Goal: Information Seeking & Learning: Check status

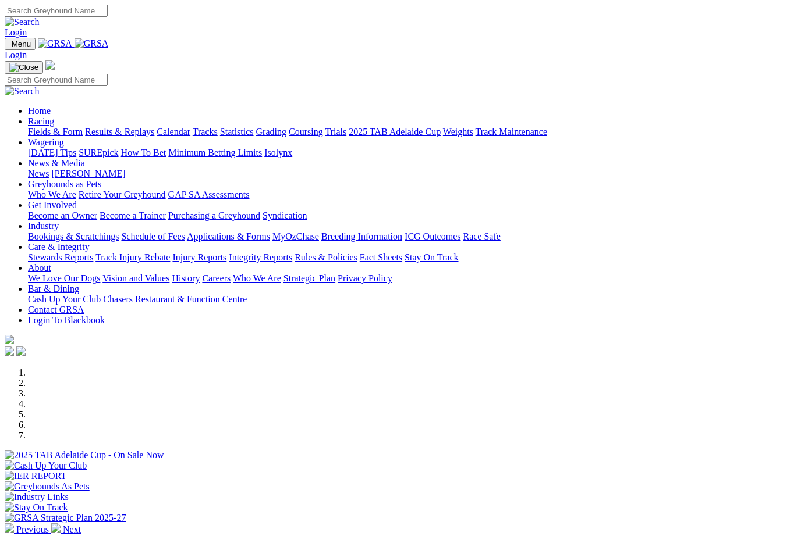
click at [54, 116] on link "Racing" at bounding box center [41, 121] width 26 height 10
click at [153, 127] on link "Results & Replays" at bounding box center [119, 132] width 69 height 10
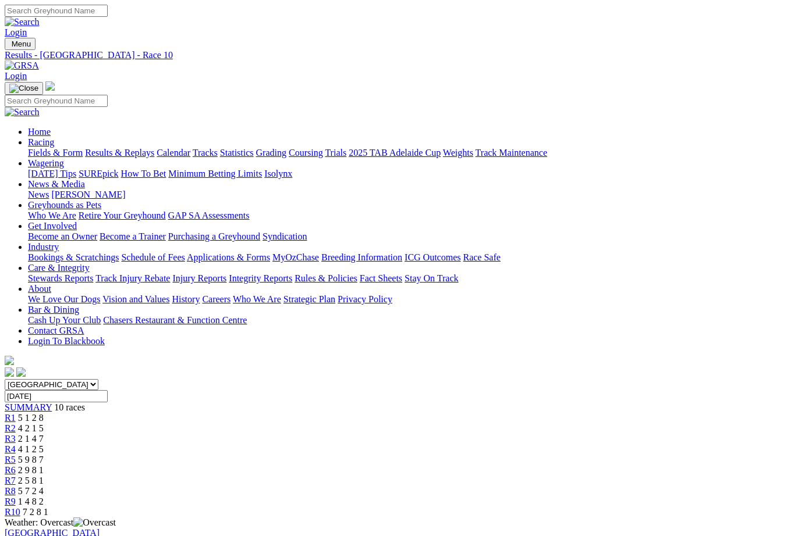
click at [39, 148] on link "Fields & Form" at bounding box center [55, 153] width 55 height 10
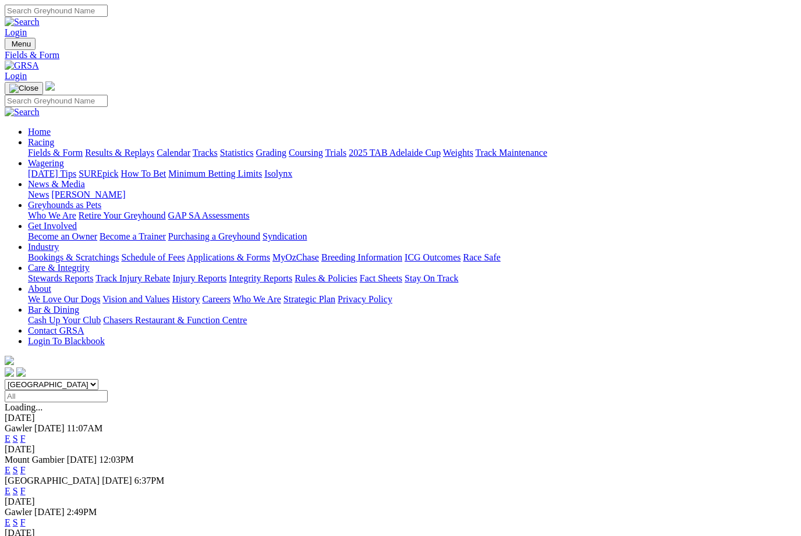
click at [26, 434] on link "F" at bounding box center [22, 439] width 5 height 10
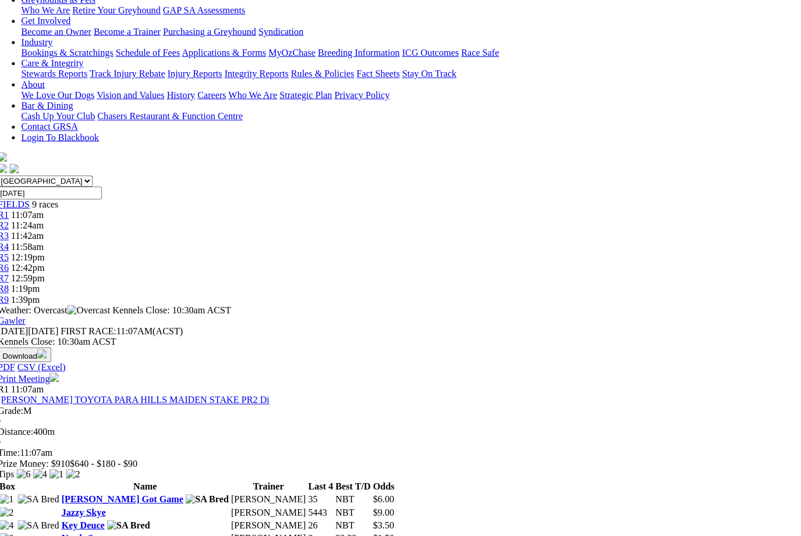
scroll to position [206, 0]
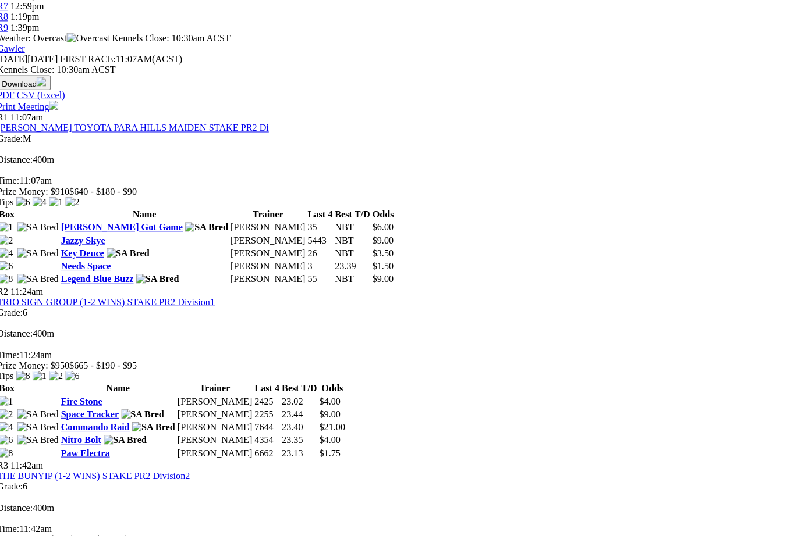
scroll to position [477, 1]
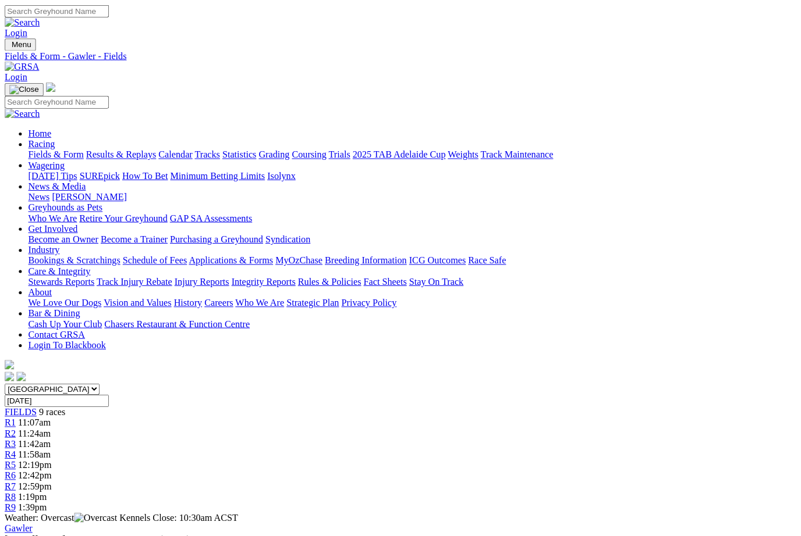
scroll to position [0, 0]
click at [59, 242] on link "Industry" at bounding box center [43, 247] width 31 height 10
click at [106, 253] on link "Bookings & Scratchings" at bounding box center [73, 258] width 91 height 10
